Goal: Find contact information: Find contact information

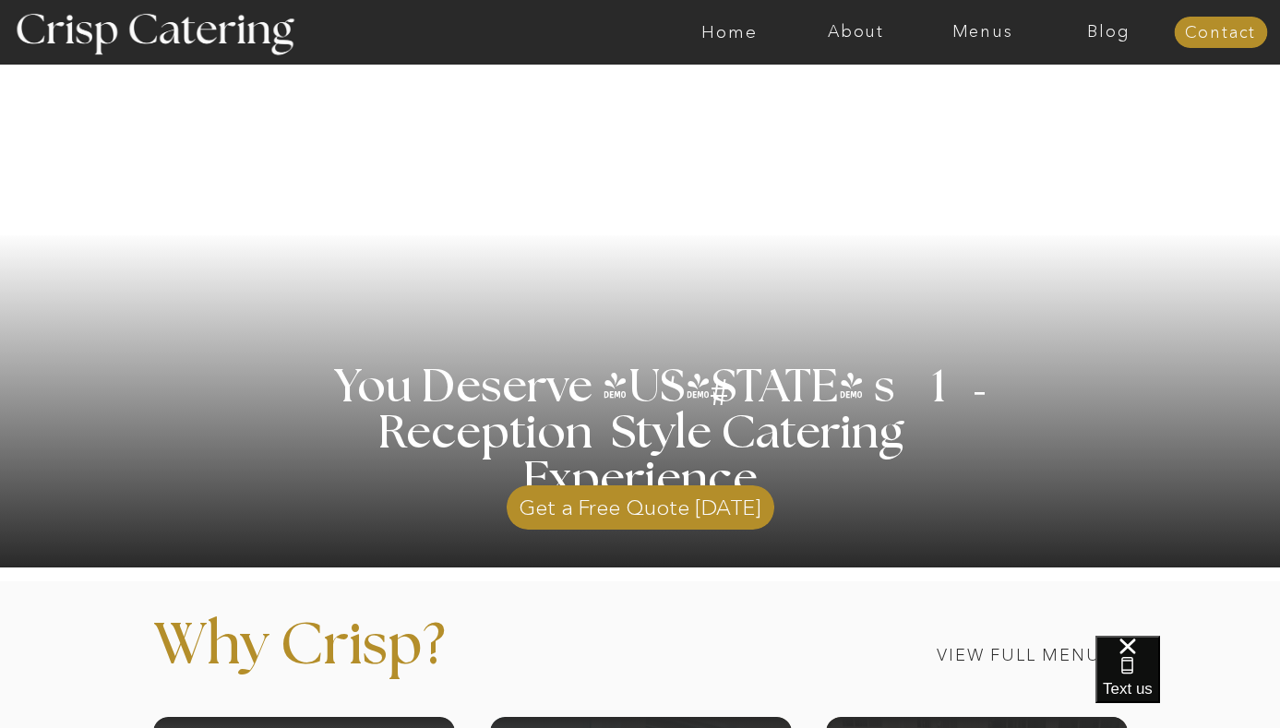
scroll to position [219, 0]
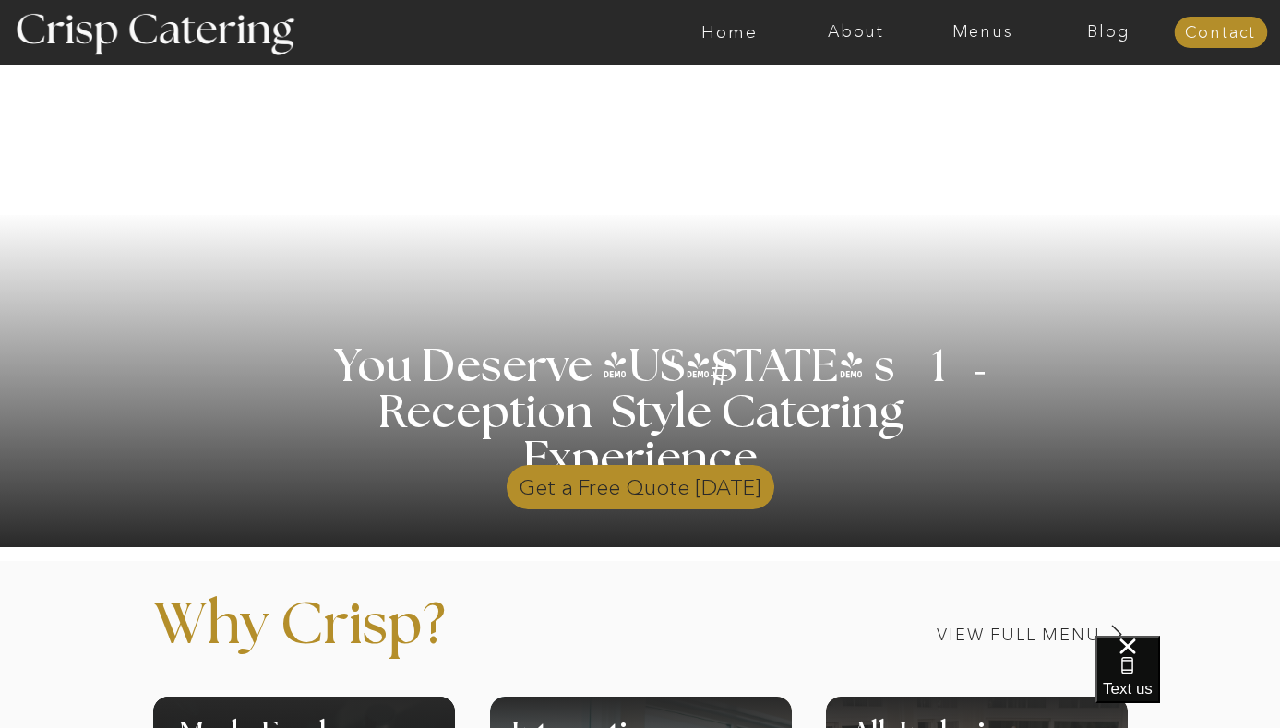
click at [696, 491] on p "Get a Free Quote [DATE]" at bounding box center [641, 483] width 268 height 54
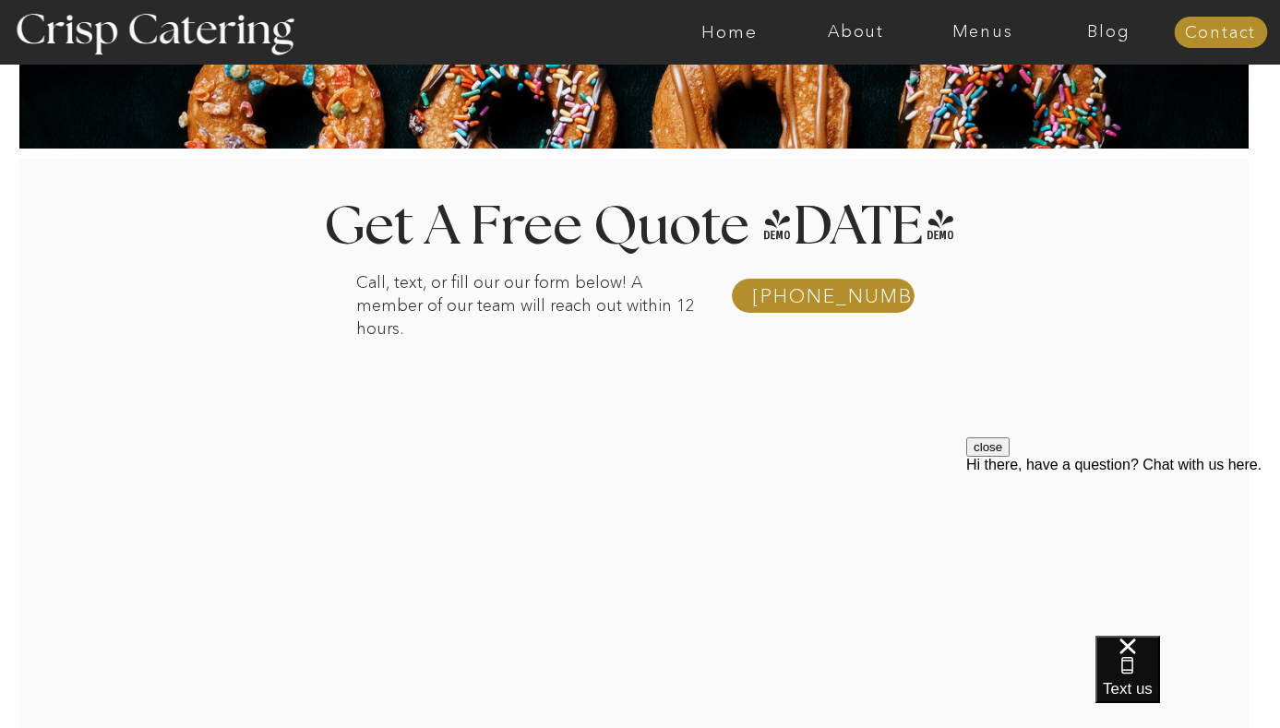
click at [257, 632] on div at bounding box center [648, 491] width 1370 height 663
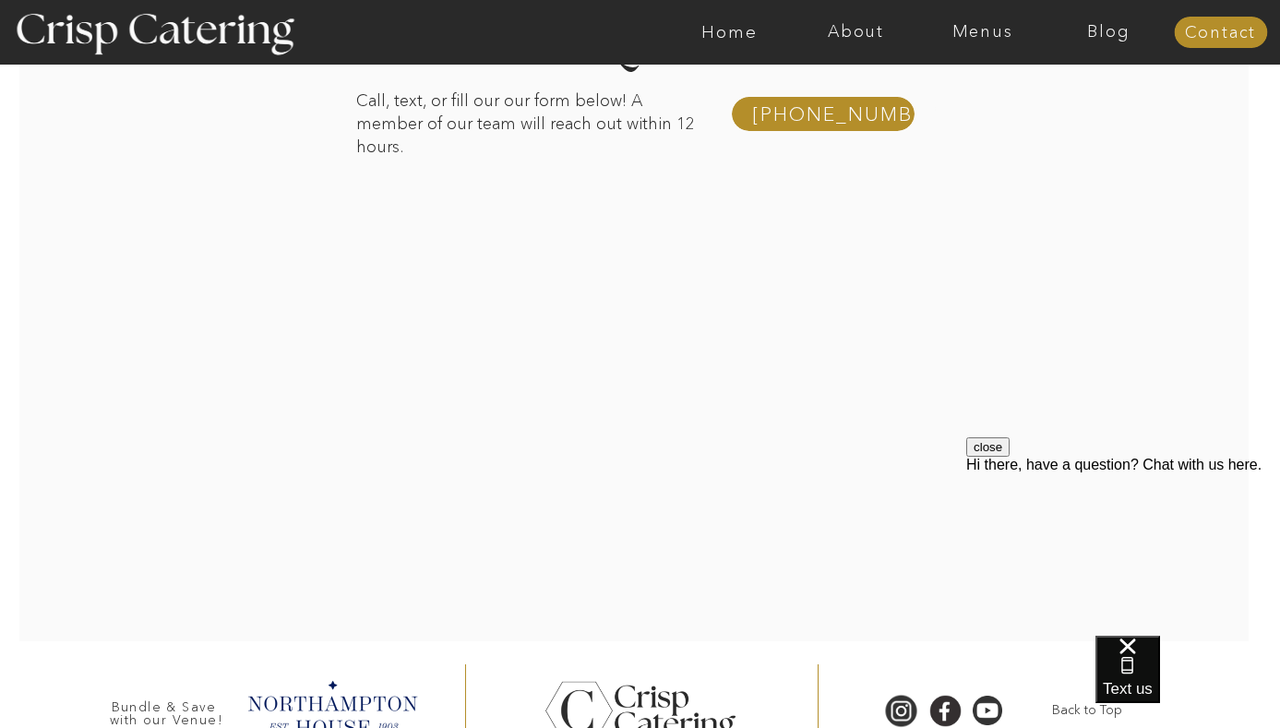
scroll to position [350, 0]
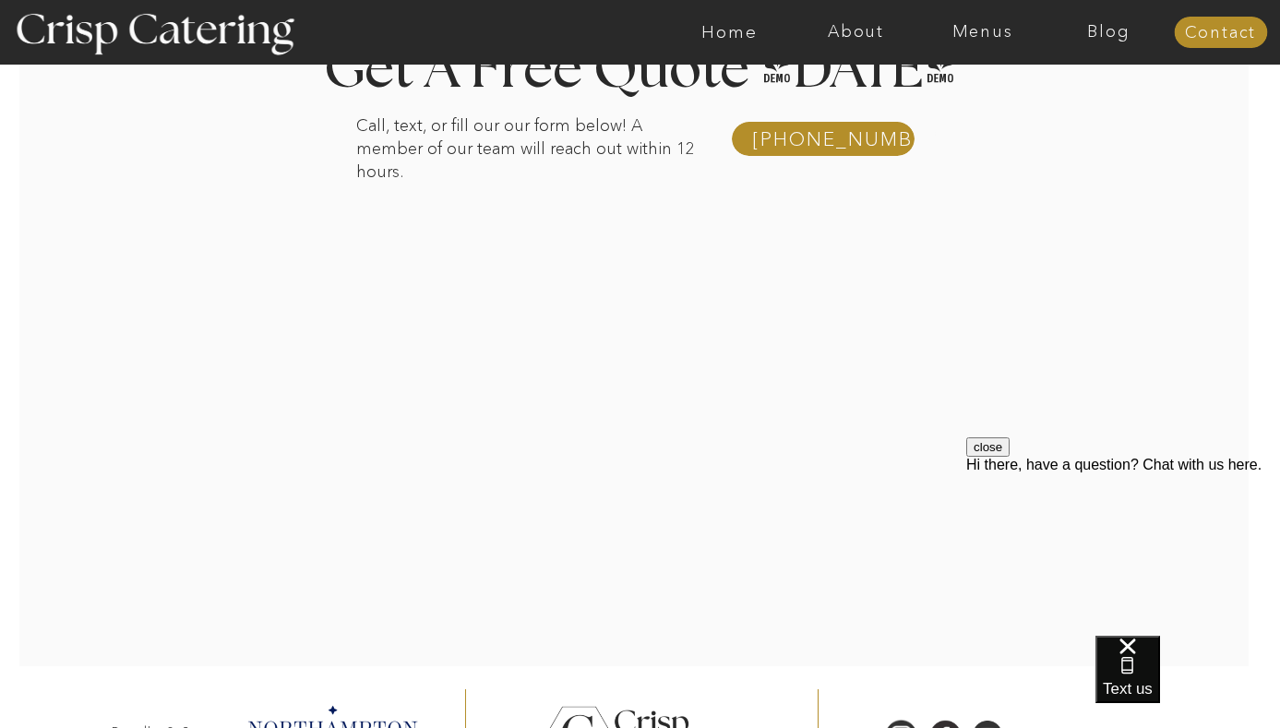
click at [1016, 408] on div at bounding box center [648, 334] width 1370 height 663
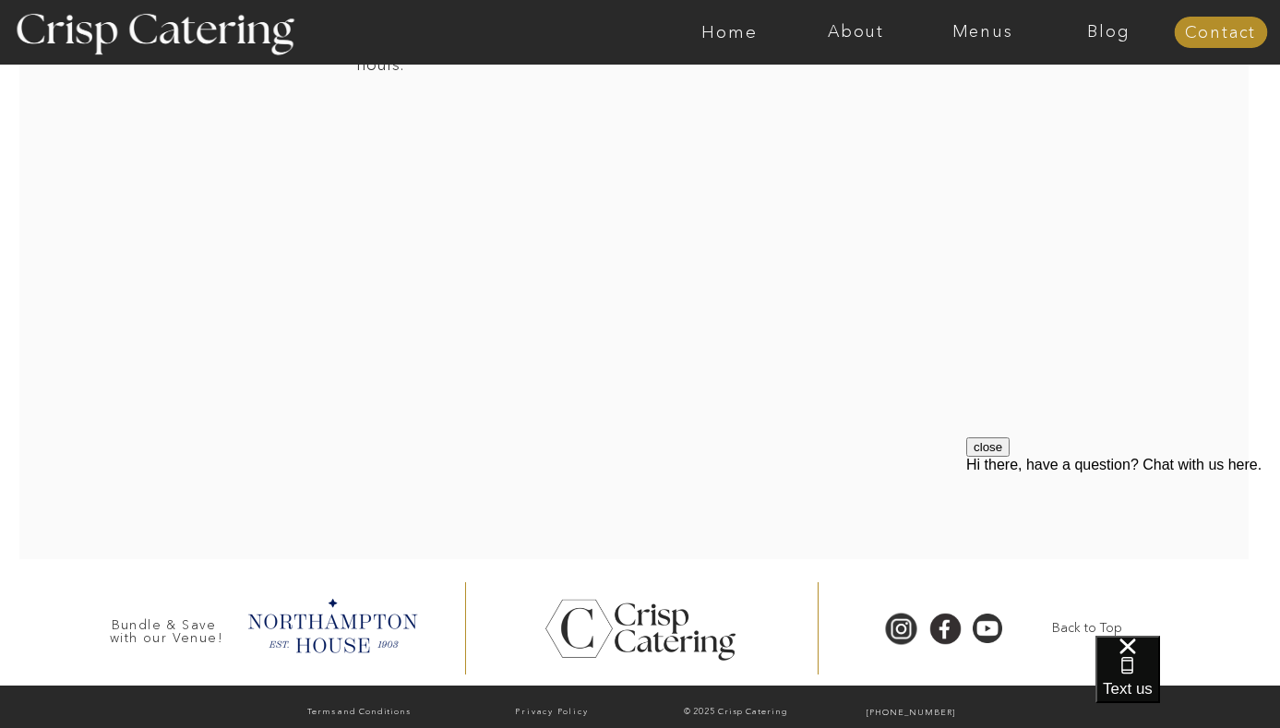
scroll to position [466, 0]
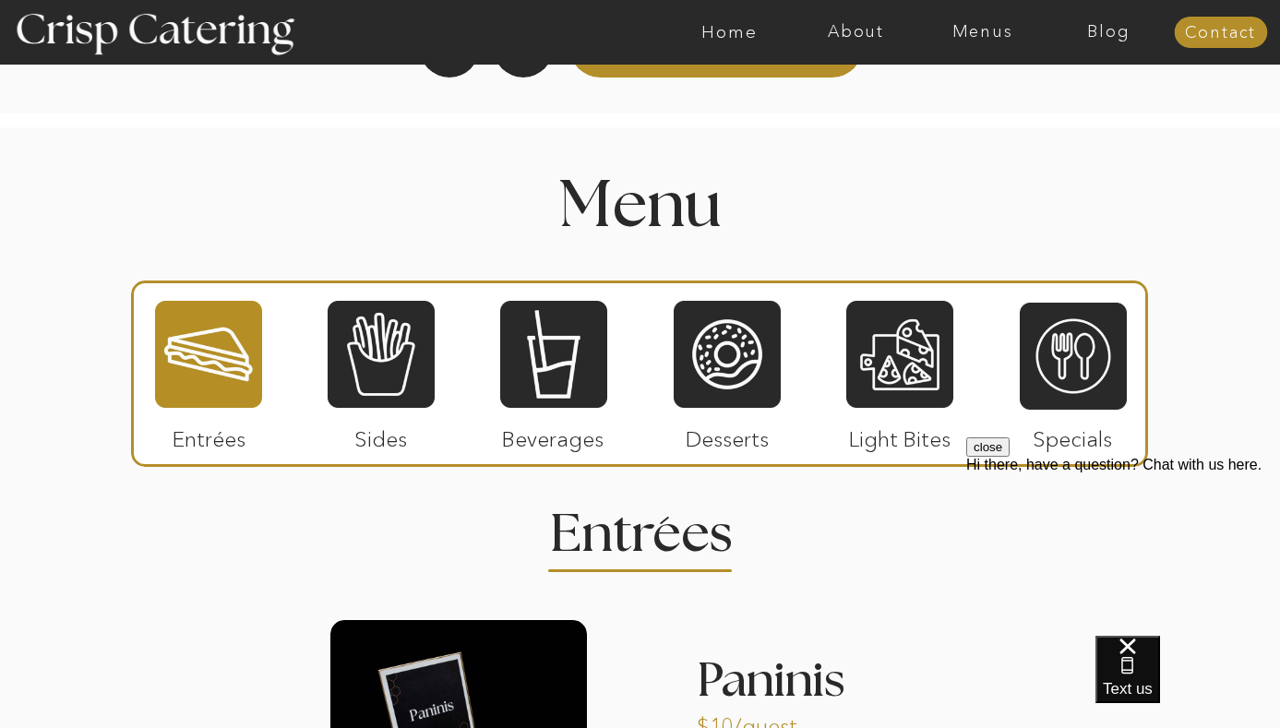
scroll to position [2080, 0]
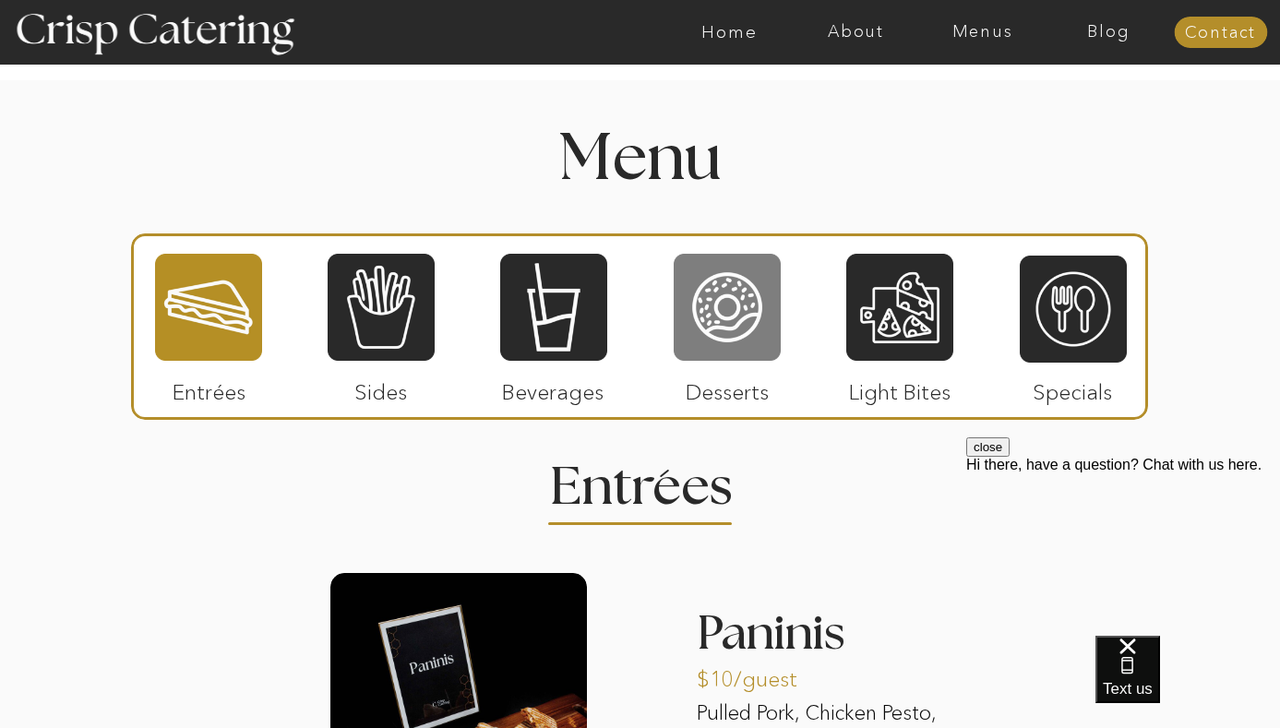
click at [748, 304] on div at bounding box center [727, 307] width 107 height 111
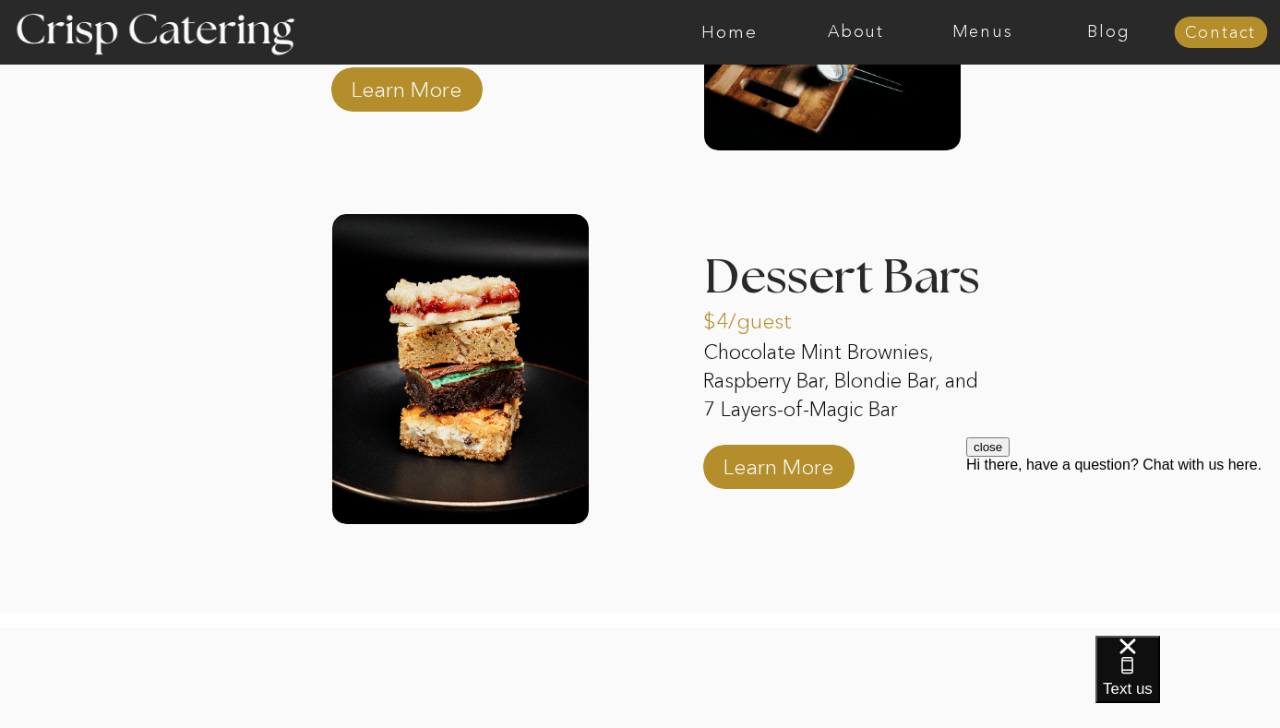
scroll to position [3197, 0]
